Goal: Navigation & Orientation: Find specific page/section

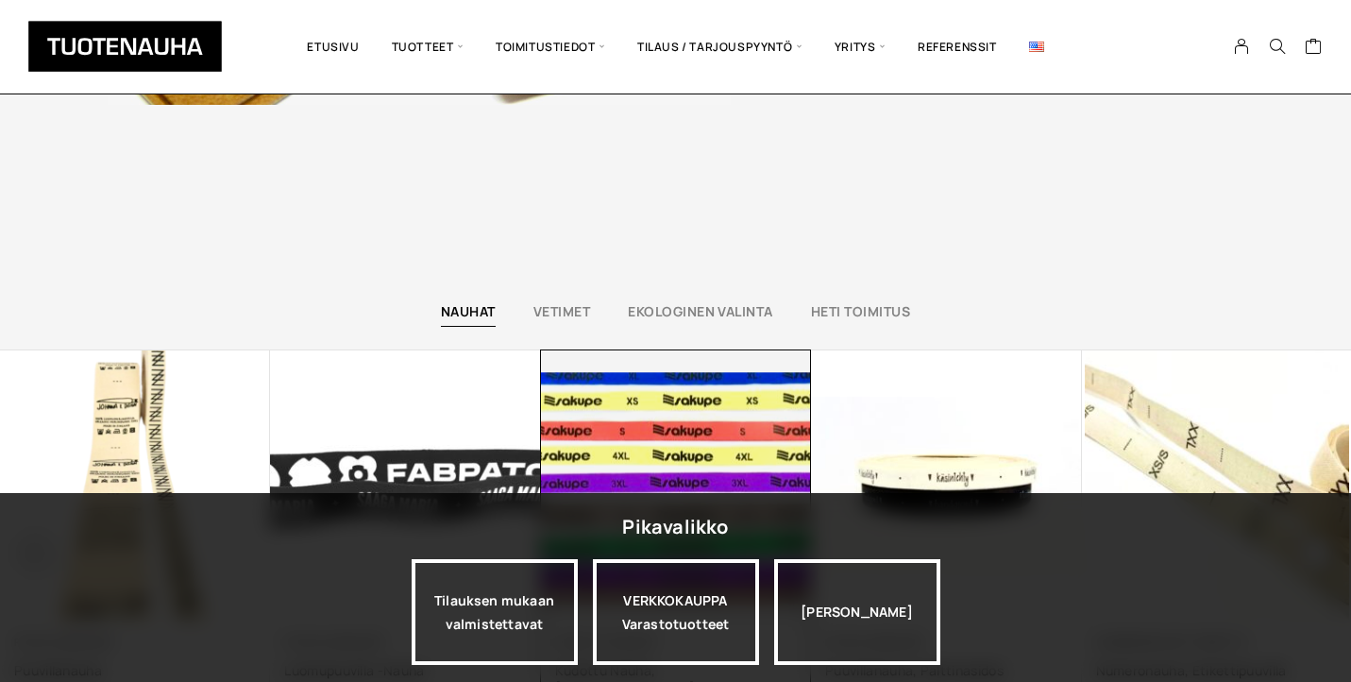
scroll to position [4536, 0]
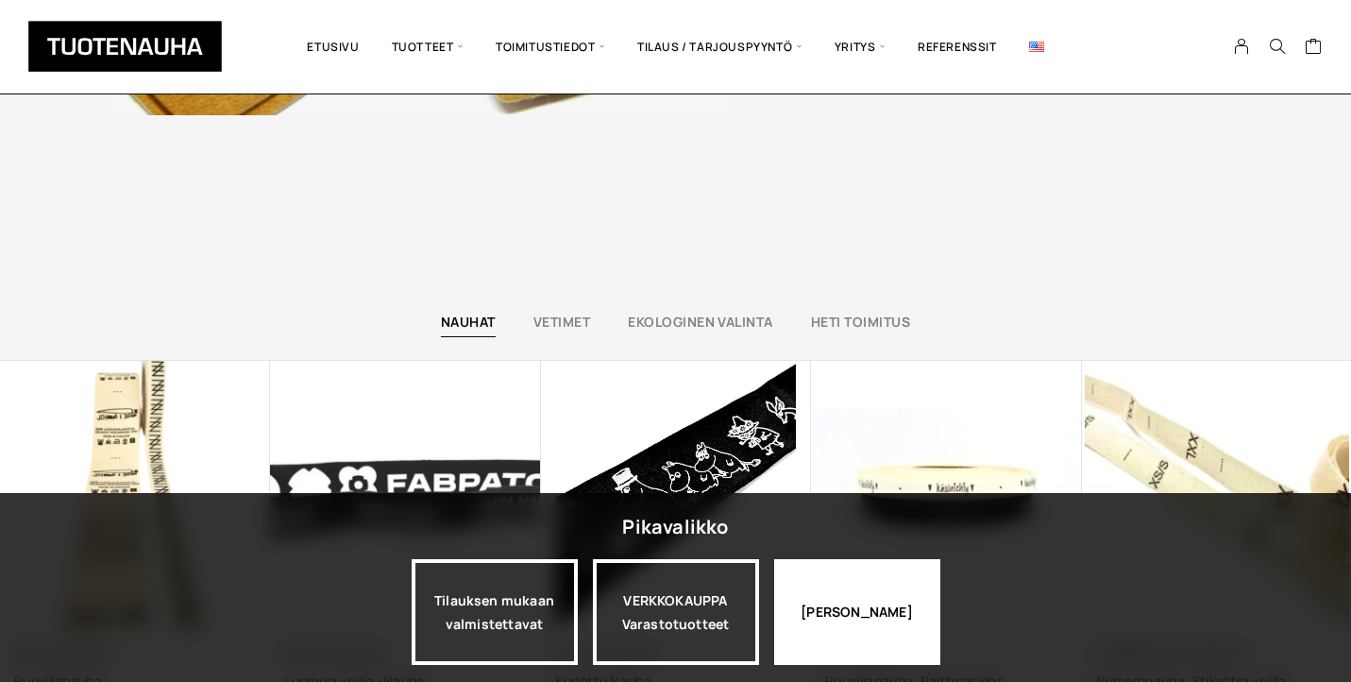
click at [857, 605] on div "Jatka katselua" at bounding box center [857, 612] width 166 height 106
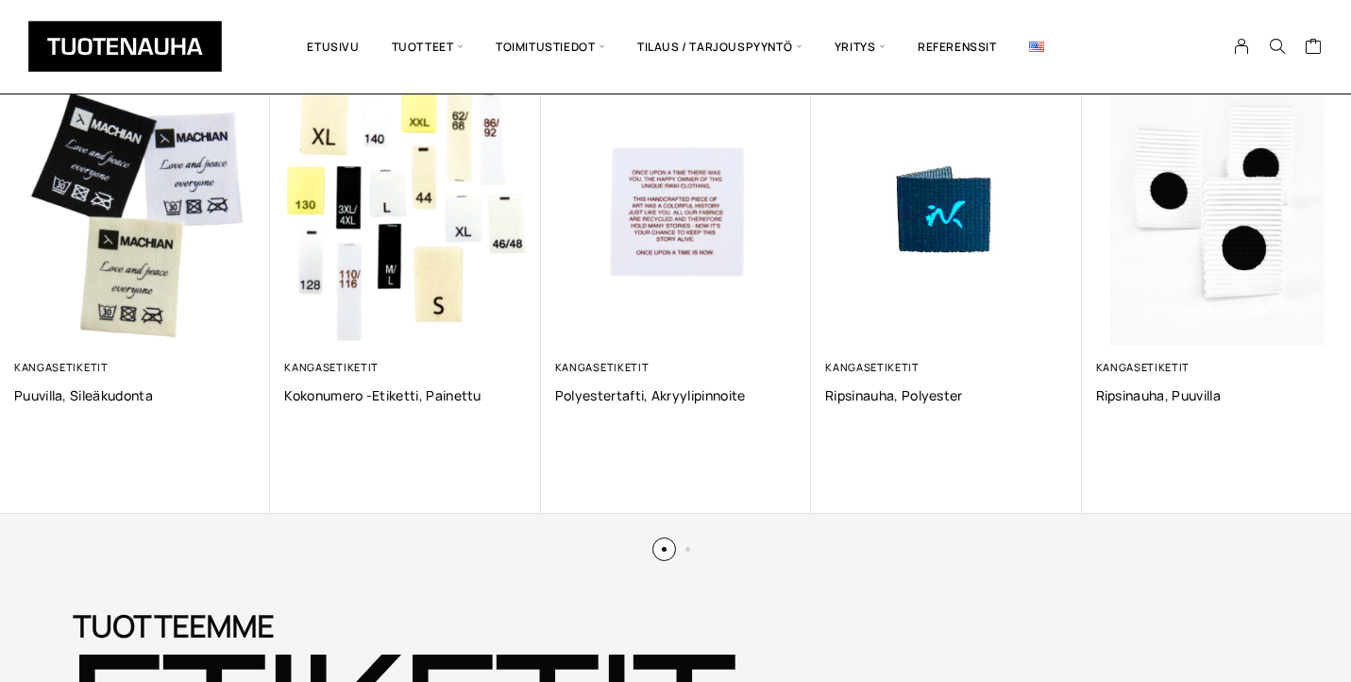
scroll to position [1350, 0]
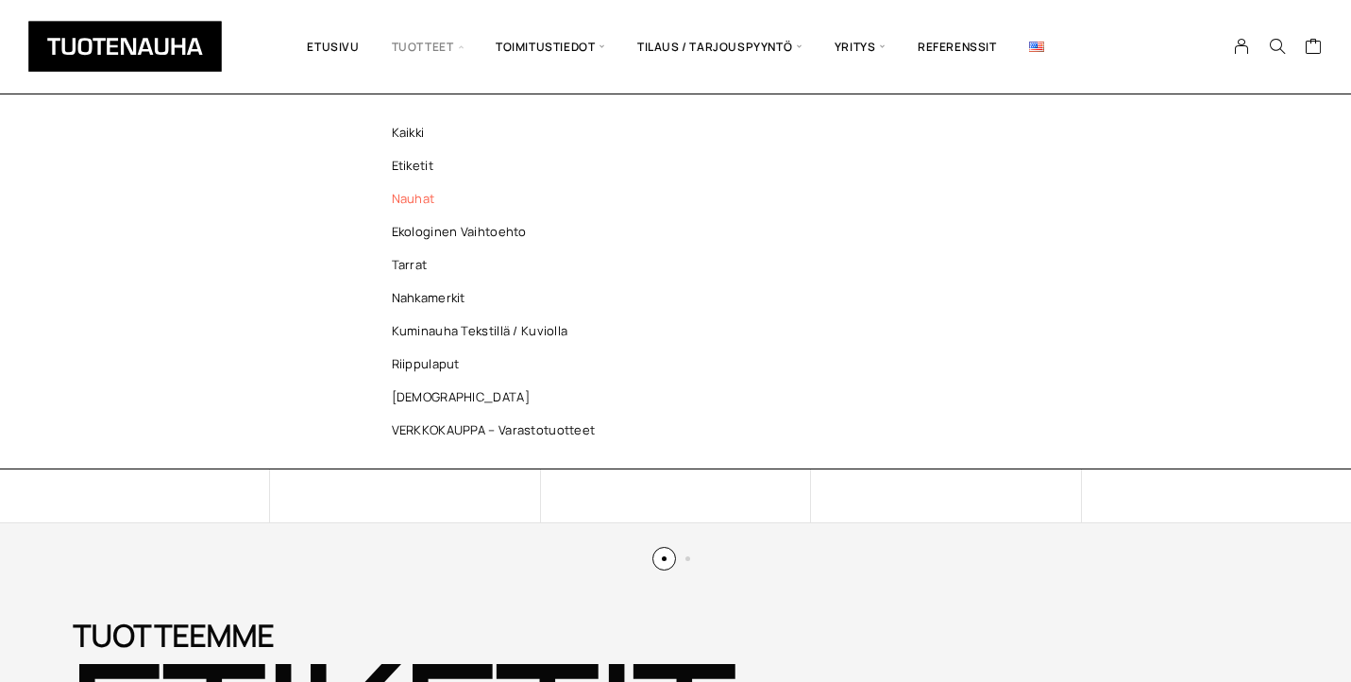
click at [407, 201] on link "Nauhat" at bounding box center [499, 198] width 274 height 33
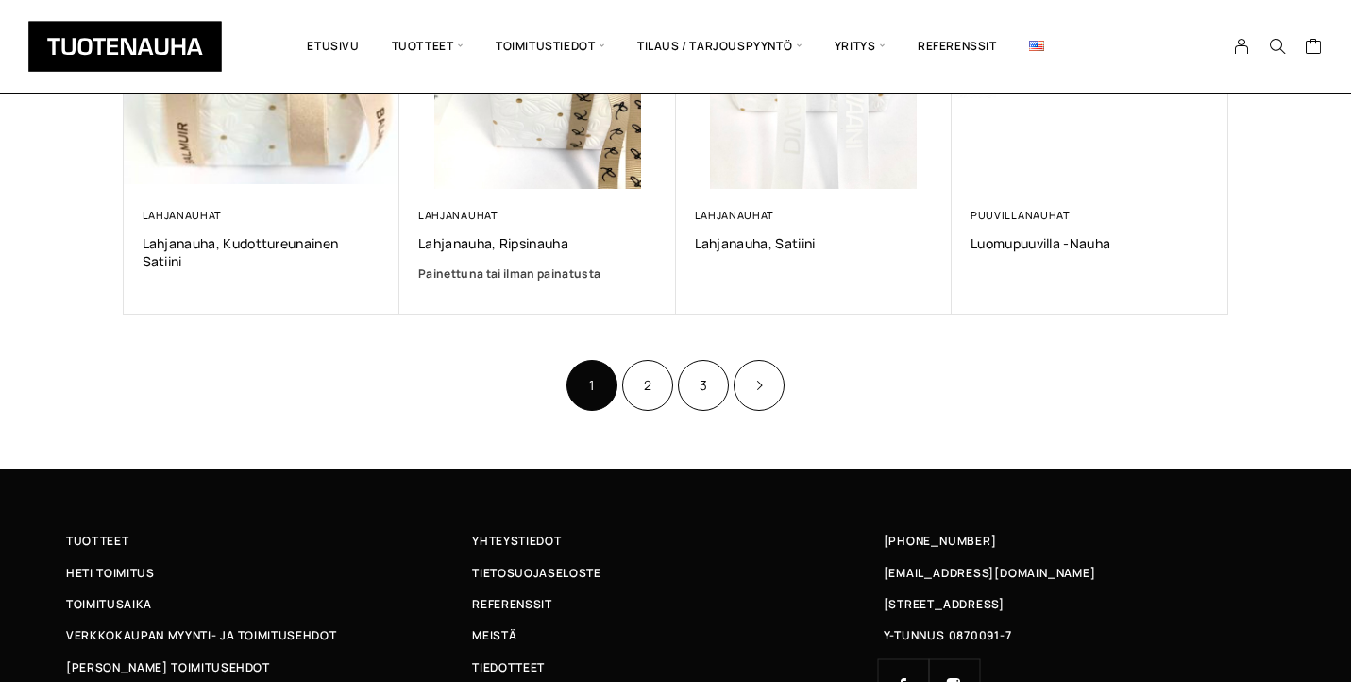
scroll to position [1336, 0]
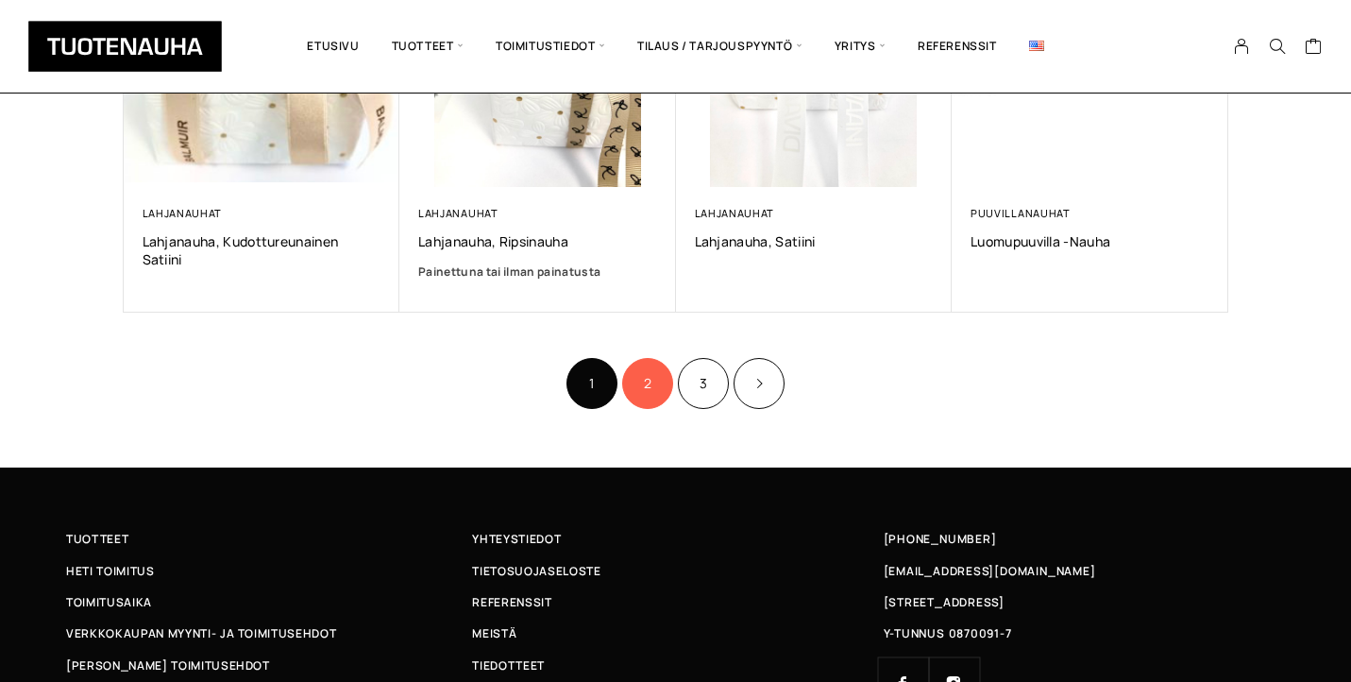
click at [646, 382] on link "2" at bounding box center [647, 383] width 51 height 51
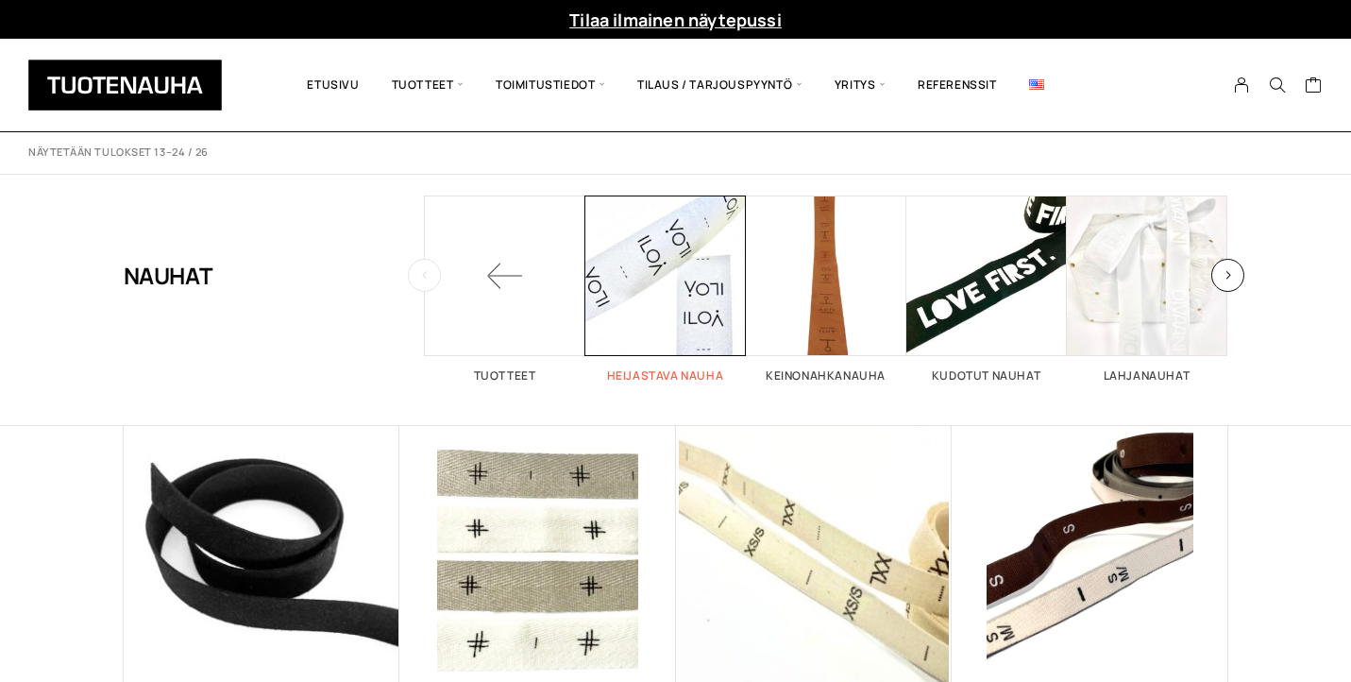
click at [702, 384] on div "Heijastava nauha 1" at bounding box center [666, 299] width 161 height 209
